Goal: Information Seeking & Learning: Learn about a topic

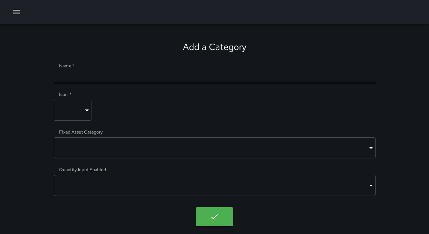
click at [16, 11] on icon "button" at bounding box center [16, 12] width 9 height 9
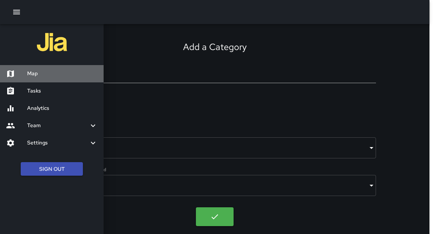
click at [44, 71] on h6 "Map" at bounding box center [62, 74] width 70 height 8
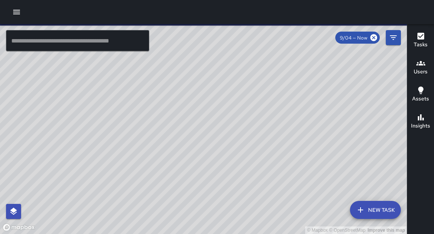
drag, startPoint x: 186, startPoint y: 93, endPoint x: 123, endPoint y: 96, distance: 63.3
click at [123, 96] on div "© Mapbox © OpenStreetMap Improve this map" at bounding box center [203, 129] width 406 height 210
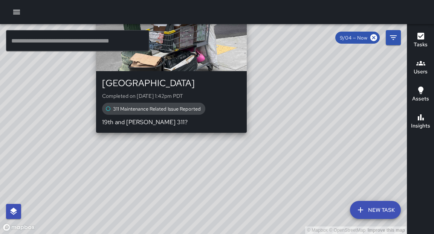
click at [167, 137] on div "© Mapbox © OpenStreetMap Improve this map DC Dispatch Center [STREET_ADDRESS] C…" at bounding box center [203, 129] width 406 height 210
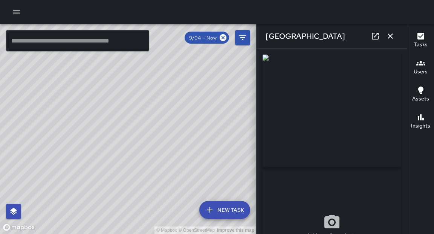
click at [21, 12] on button "button" at bounding box center [16, 12] width 15 height 15
click at [22, 12] on button "button" at bounding box center [16, 12] width 15 height 15
click at [19, 15] on icon "button" at bounding box center [16, 12] width 9 height 9
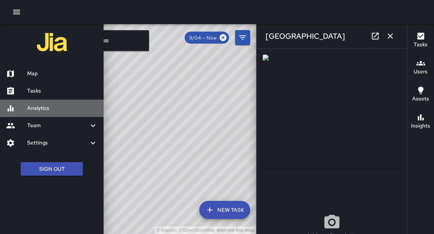
click at [41, 116] on div "Analytics" at bounding box center [52, 108] width 104 height 17
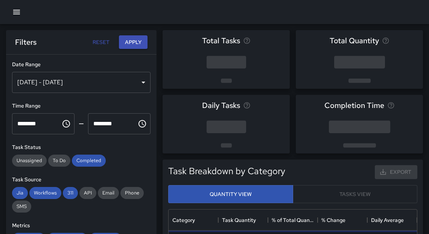
scroll to position [221, 244]
click at [138, 86] on div "[DATE] - [DATE]" at bounding box center [81, 82] width 139 height 21
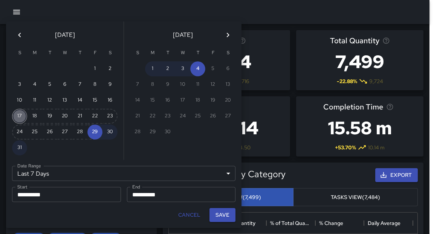
click at [21, 116] on button "17" at bounding box center [19, 116] width 15 height 15
type input "******"
type input "**********"
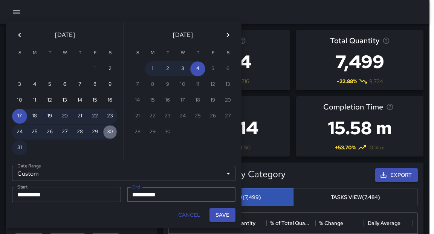
click at [110, 134] on button "30" at bounding box center [109, 132] width 15 height 15
type input "**********"
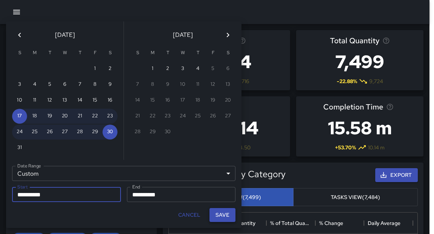
click at [224, 214] on button "Save" at bounding box center [222, 215] width 26 height 14
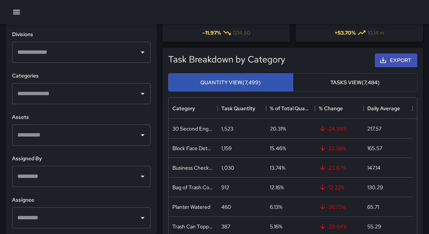
scroll to position [163, 0]
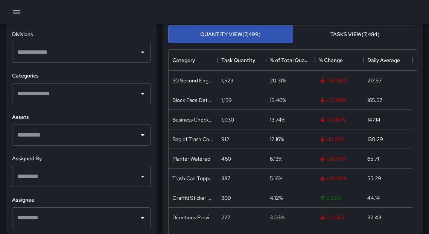
click at [139, 219] on icon "Open" at bounding box center [142, 217] width 9 height 9
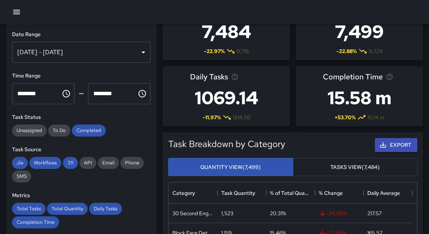
scroll to position [0, 0]
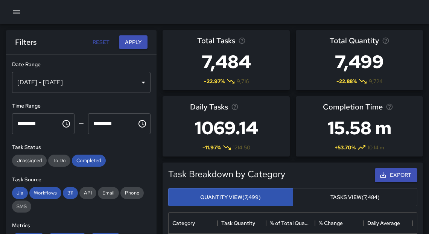
drag, startPoint x: 104, startPoint y: 41, endPoint x: 113, endPoint y: 41, distance: 8.7
click at [106, 41] on button "Reset" at bounding box center [101, 42] width 24 height 14
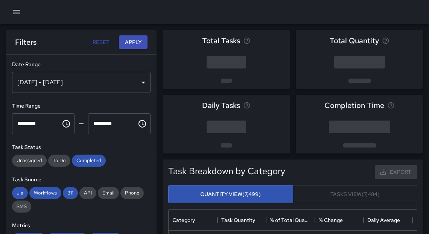
type input "**********"
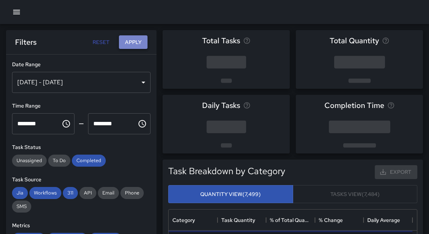
click at [133, 44] on button "Apply" at bounding box center [133, 42] width 29 height 14
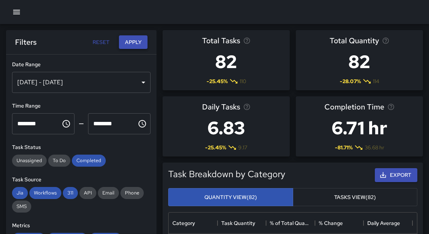
click at [132, 44] on button "Apply" at bounding box center [133, 42] width 29 height 14
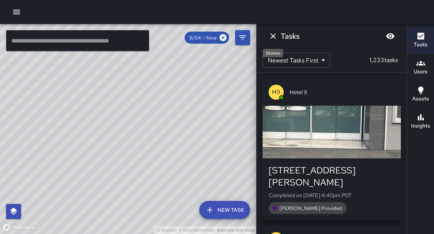
click at [274, 40] on icon "Dismiss" at bounding box center [272, 36] width 9 height 9
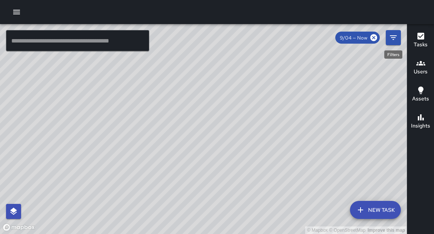
click at [393, 38] on icon "Filters" at bounding box center [392, 37] width 9 height 9
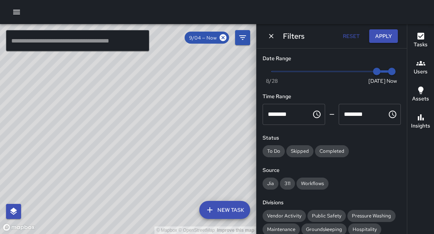
type input "*"
click at [362, 70] on span "Now Today 8/28 9/4 4:41 pm" at bounding box center [331, 71] width 120 height 11
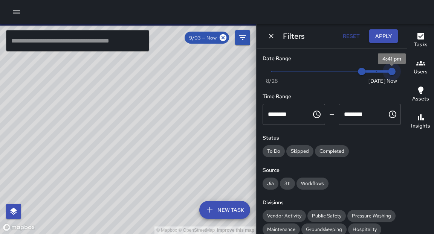
type input "*"
drag, startPoint x: 388, startPoint y: 73, endPoint x: 364, endPoint y: 72, distance: 23.7
click at [373, 72] on span "9/4" at bounding box center [377, 72] width 8 height 8
click at [363, 71] on span "9/3" at bounding box center [362, 72] width 8 height 8
click at [15, 14] on icon "button" at bounding box center [16, 12] width 9 height 9
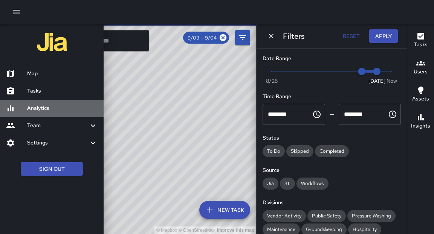
click at [51, 109] on h6 "Analytics" at bounding box center [62, 108] width 70 height 8
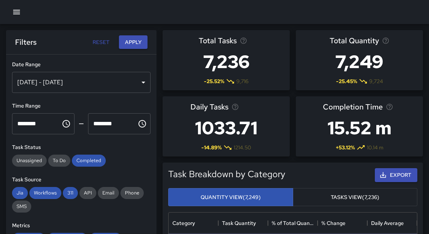
scroll to position [221, 244]
click at [122, 84] on div "[DATE] - [DATE]" at bounding box center [81, 82] width 139 height 21
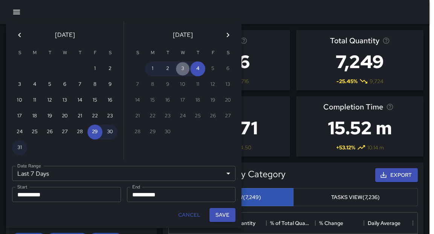
click at [185, 70] on button "3" at bounding box center [182, 68] width 15 height 15
type input "******"
type input "**********"
click at [185, 70] on button "3" at bounding box center [182, 68] width 15 height 15
type input "**********"
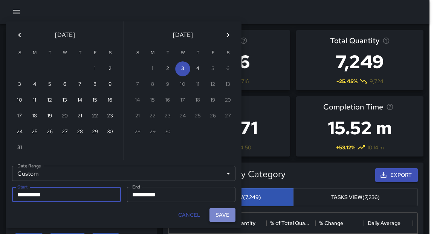
click at [224, 212] on button "Save" at bounding box center [222, 215] width 26 height 14
type input "**********"
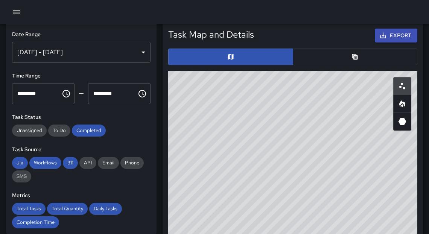
scroll to position [428, 0]
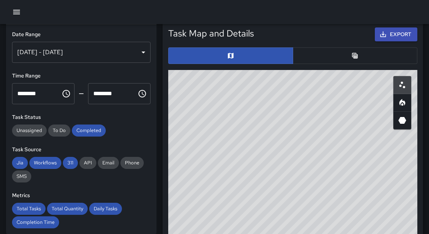
click at [334, 58] on button "button" at bounding box center [355, 55] width 125 height 17
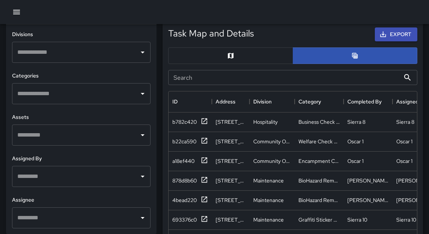
scroll to position [248, 0]
click at [140, 174] on icon "Open" at bounding box center [142, 176] width 9 height 9
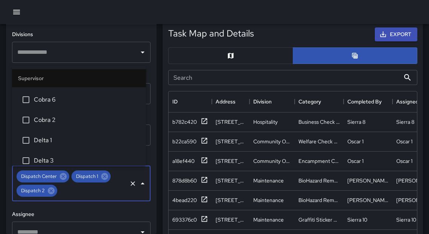
scroll to position [130, 0]
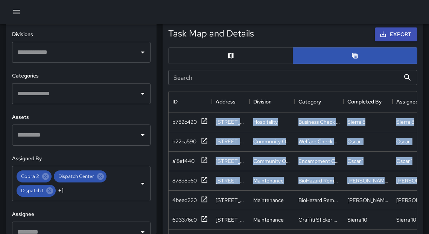
drag, startPoint x: 160, startPoint y: 152, endPoint x: 168, endPoint y: 193, distance: 42.2
click at [169, 195] on div "Task Map and Details Export Search Search ID Address Division Category Complete…" at bounding box center [290, 204] width 266 height 376
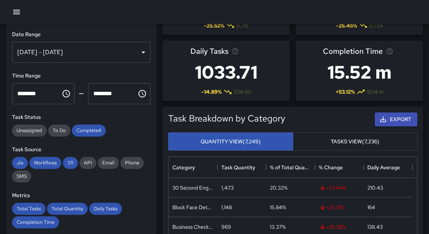
scroll to position [0, 0]
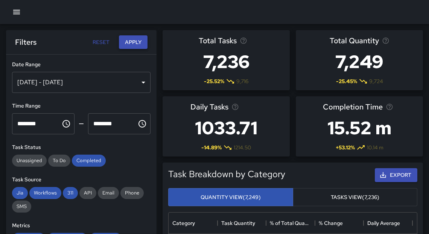
click at [132, 46] on button "Apply" at bounding box center [133, 42] width 29 height 14
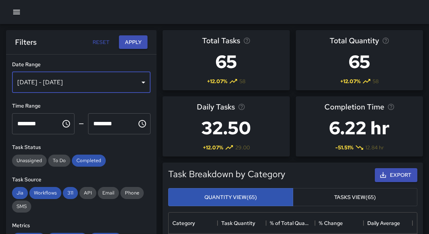
click at [142, 83] on div "Sep 03, 2025 - Sep 03, 2025" at bounding box center [81, 82] width 139 height 21
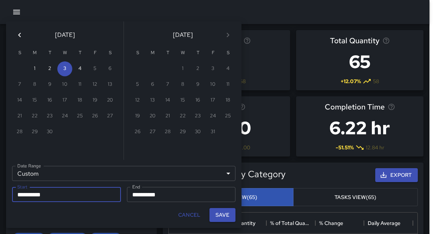
click at [21, 33] on icon "Previous month" at bounding box center [19, 34] width 9 height 9
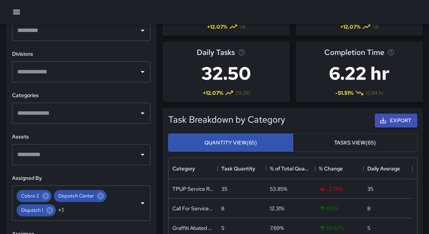
scroll to position [81, 0]
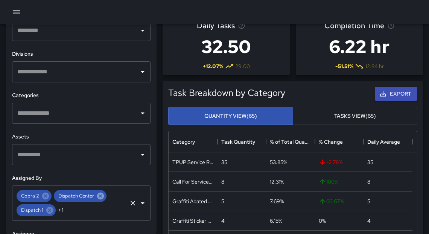
click at [102, 195] on icon at bounding box center [100, 196] width 7 height 7
click at [88, 197] on icon at bounding box center [87, 196] width 7 height 7
click at [47, 198] on icon at bounding box center [45, 196] width 7 height 7
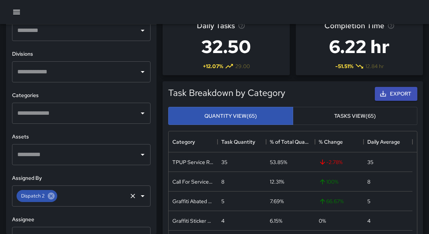
click at [51, 197] on icon at bounding box center [51, 196] width 7 height 7
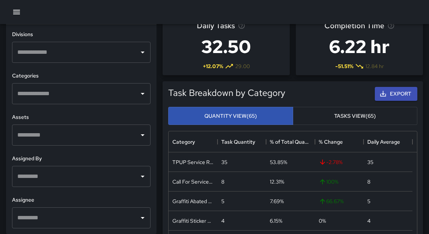
click at [138, 221] on icon "Open" at bounding box center [142, 217] width 9 height 9
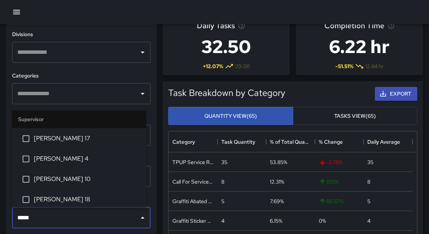
type input "******"
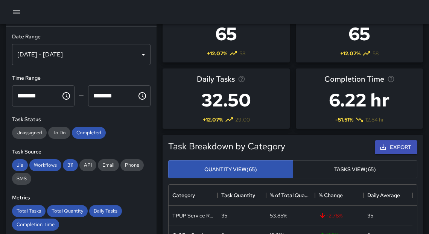
scroll to position [0, 0]
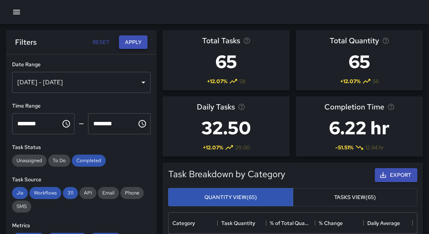
click at [128, 44] on button "Apply" at bounding box center [133, 42] width 29 height 14
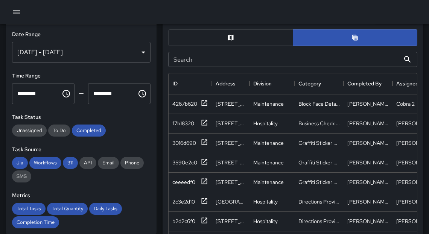
scroll to position [452, 0]
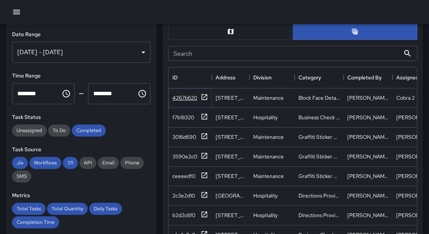
click at [205, 96] on icon at bounding box center [205, 97] width 6 height 6
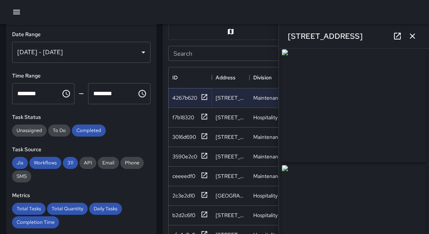
scroll to position [2, 0]
click at [415, 41] on button "button" at bounding box center [412, 36] width 15 height 15
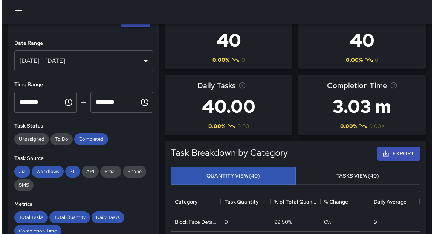
scroll to position [0, 0]
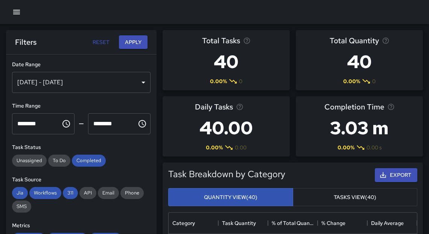
click at [19, 15] on icon "button" at bounding box center [16, 12] width 9 height 9
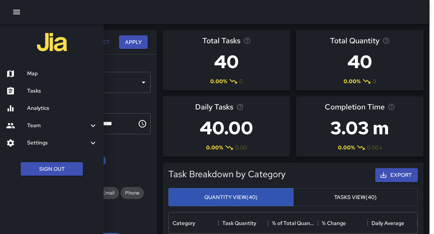
click at [38, 74] on h6 "Map" at bounding box center [62, 74] width 70 height 8
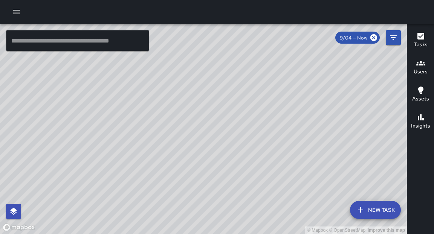
drag, startPoint x: 19, startPoint y: 12, endPoint x: 20, endPoint y: 17, distance: 5.3
click at [19, 12] on icon "button" at bounding box center [16, 12] width 7 height 5
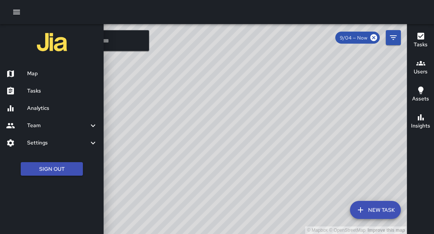
click at [41, 92] on h6 "Tasks" at bounding box center [62, 91] width 70 height 8
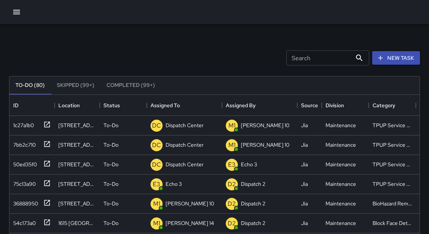
scroll to position [5, 5]
click at [80, 85] on button "Skipped (99+)" at bounding box center [76, 85] width 50 height 18
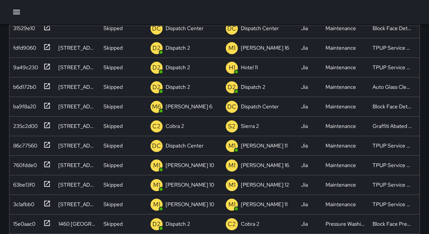
scroll to position [147, 0]
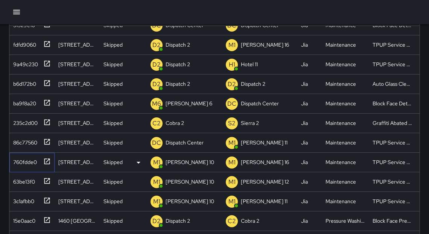
click at [48, 160] on icon at bounding box center [47, 162] width 8 height 8
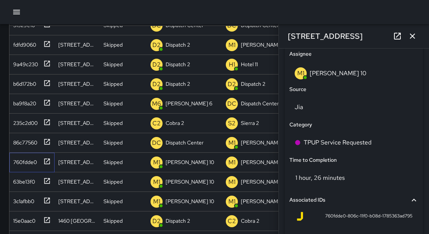
scroll to position [449, 0]
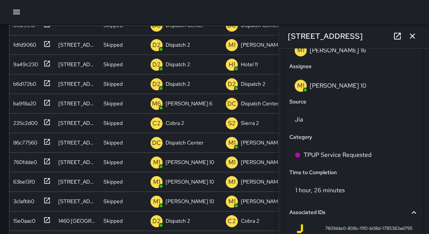
click at [415, 36] on icon "button" at bounding box center [412, 36] width 9 height 9
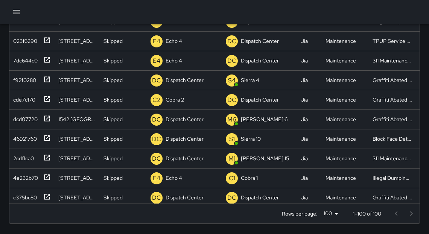
scroll to position [1664, 0]
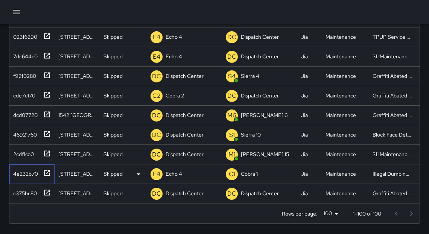
click at [47, 169] on icon at bounding box center [47, 173] width 8 height 8
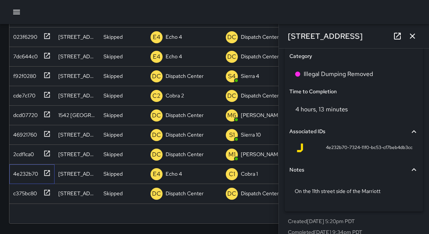
scroll to position [539, 0]
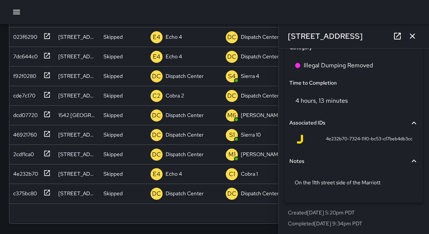
click at [413, 40] on icon "button" at bounding box center [412, 36] width 9 height 9
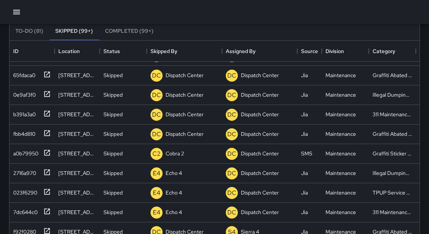
scroll to position [0, 0]
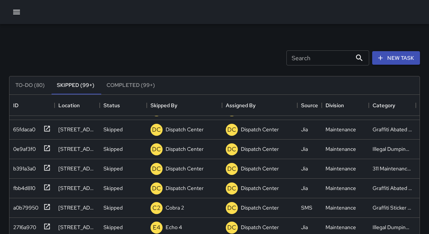
click at [21, 12] on icon "button" at bounding box center [16, 12] width 9 height 9
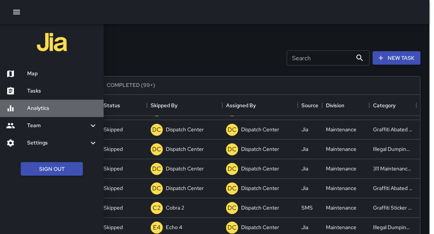
click at [46, 108] on h6 "Analytics" at bounding box center [62, 108] width 70 height 8
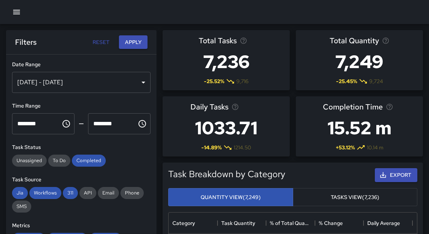
scroll to position [221, 244]
